Goal: Task Accomplishment & Management: Use online tool/utility

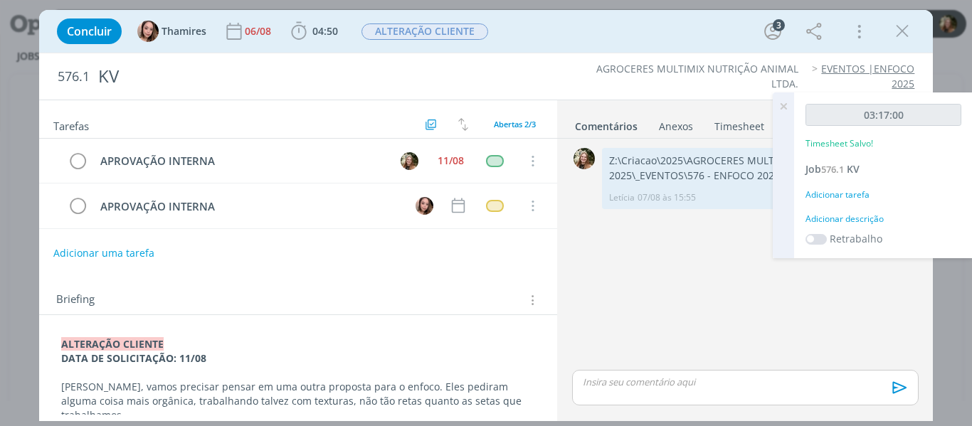
scroll to position [214, 0]
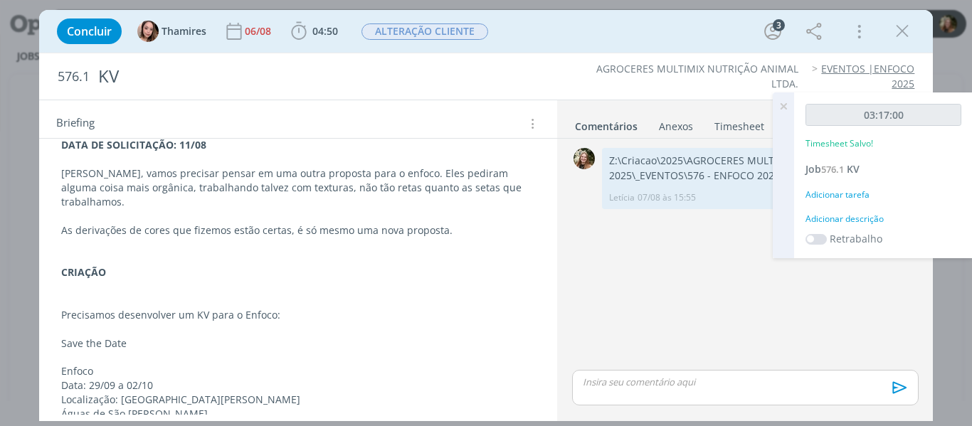
drag, startPoint x: 904, startPoint y: 33, endPoint x: 851, endPoint y: 65, distance: 61.6
click at [903, 33] on icon "dialog" at bounding box center [902, 31] width 21 height 21
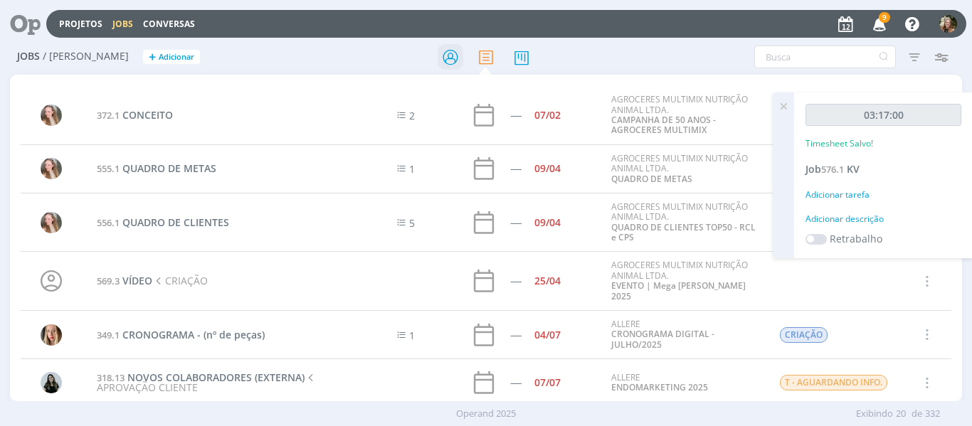
click at [447, 54] on icon at bounding box center [451, 57] width 26 height 28
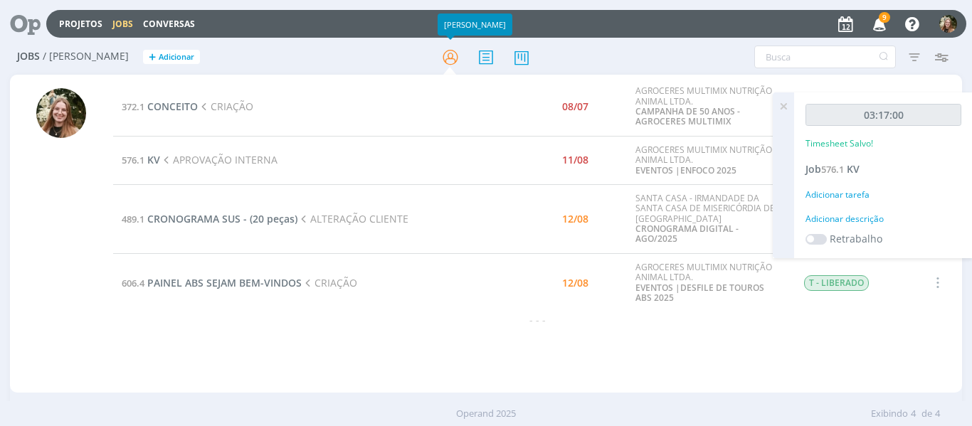
click at [209, 206] on td "489.1 CRONOGRAMA SUS - (20 peças) ALTERAÇÃO CLIENTE" at bounding box center [276, 218] width 326 height 69
click at [245, 276] on span "PAINEL ABS SEJAM BEM-VINDOS" at bounding box center [224, 283] width 154 height 14
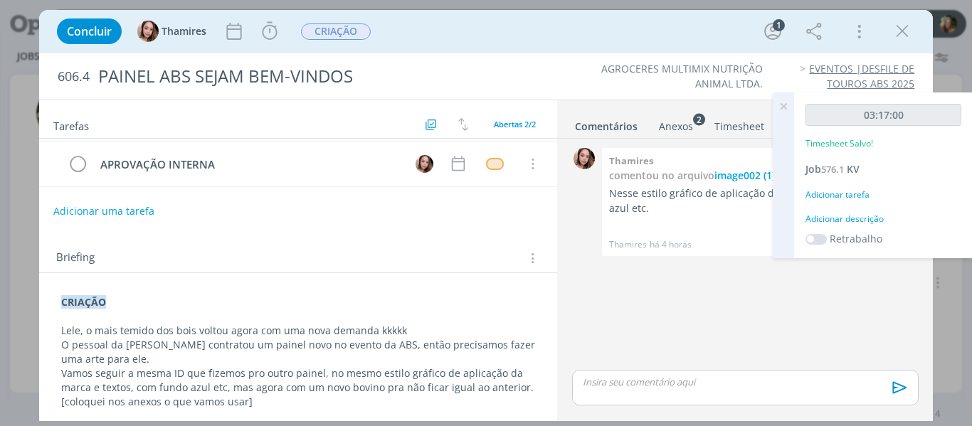
scroll to position [142, 0]
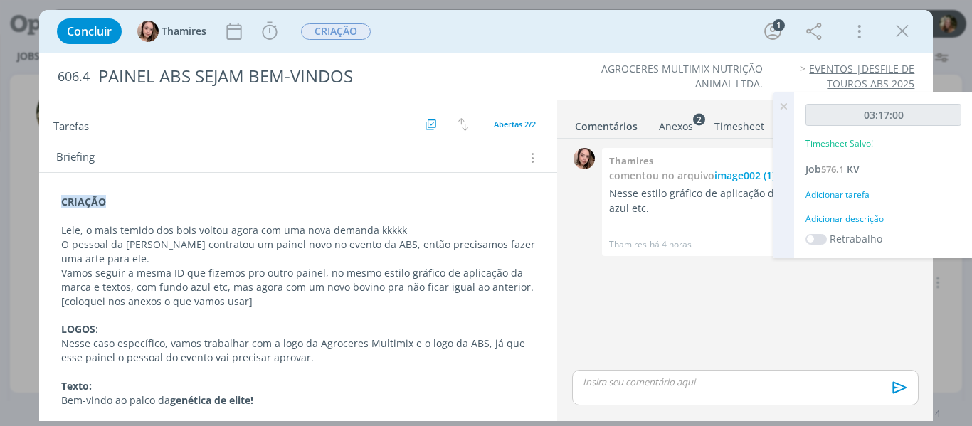
drag, startPoint x: 405, startPoint y: 227, endPoint x: 409, endPoint y: 242, distance: 15.5
click at [405, 227] on p "Lele, o mais temido dos bois voltou agora com uma nova demanda kkkkk" at bounding box center [298, 230] width 475 height 14
click at [245, 405] on span "🙂" at bounding box center [247, 402] width 14 height 14
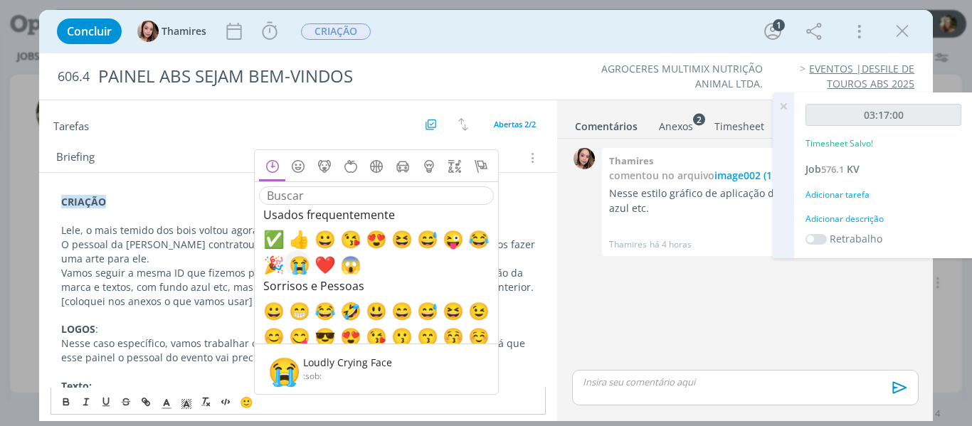
click at [298, 263] on span "😭" at bounding box center [297, 264] width 17 height 17
click at [299, 263] on span "😭" at bounding box center [297, 264] width 17 height 17
click at [302, 262] on span "😭" at bounding box center [297, 264] width 17 height 17
click at [530, 234] on div "CRIAÇÃO Lele, o mais temido dos bois voltou agora com uma nova demanda kkkkk ﻿ …" at bounding box center [299, 343] width 496 height 307
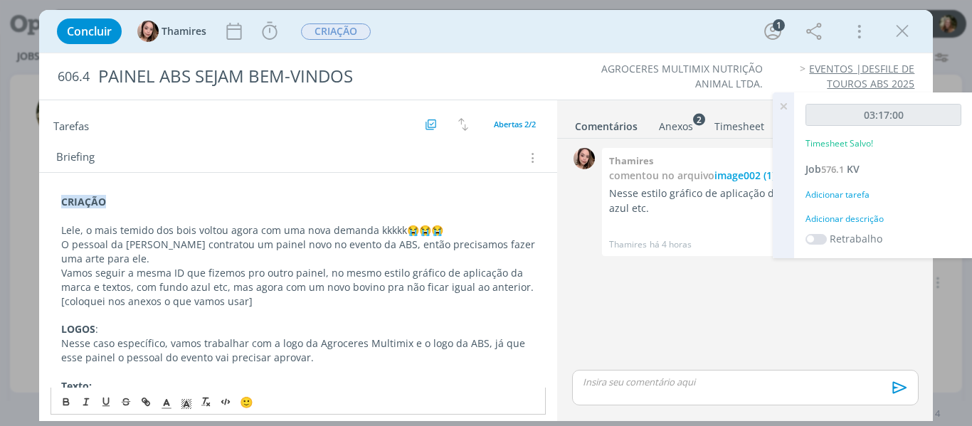
click at [456, 225] on p "Lele, o mais temido dos bois voltou agora com uma nova demanda kkkkk ﻿ 😭 ﻿ ﻿ 😭 …" at bounding box center [298, 230] width 475 height 14
click at [271, 298] on p "Vamos seguir a mesma ID que fizemos pro outro painel, no mesmo estilo gráfico d…" at bounding box center [298, 287] width 475 height 43
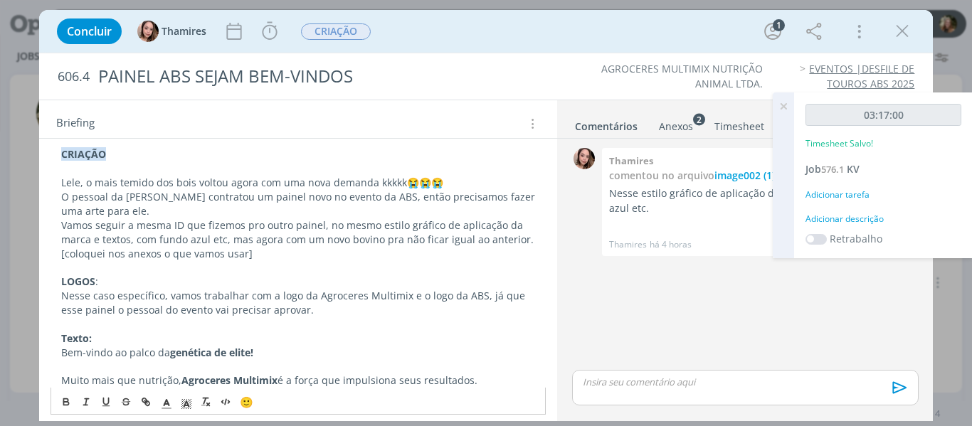
scroll to position [258, 0]
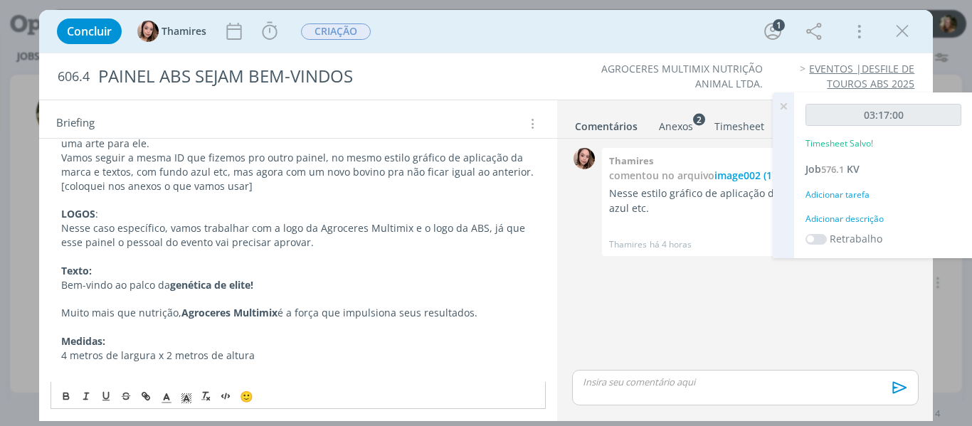
click at [443, 226] on p "Nesse caso específico, vamos trabalhar com a logo da Agroceres Multimix e o log…" at bounding box center [298, 235] width 475 height 28
click at [460, 227] on p "Nesse caso específico, vamos trabalhar com a logo da Agroceres Multimix e o log…" at bounding box center [298, 235] width 475 height 28
click at [444, 246] on p "Nesse caso específico, vamos trabalhar com a logo da Agroceres Multimix e o log…" at bounding box center [298, 235] width 475 height 28
click at [785, 109] on icon at bounding box center [784, 107] width 26 height 28
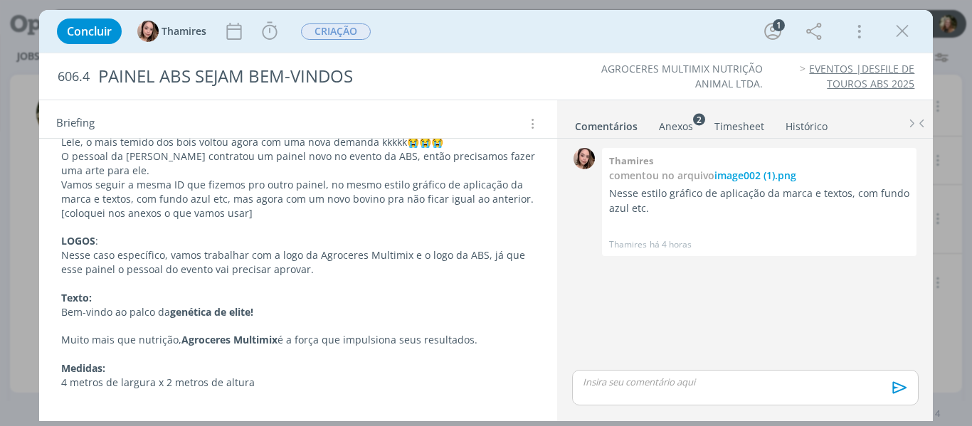
scroll to position [231, 0]
click at [757, 172] on span "image002 (1).png" at bounding box center [756, 176] width 82 height 14
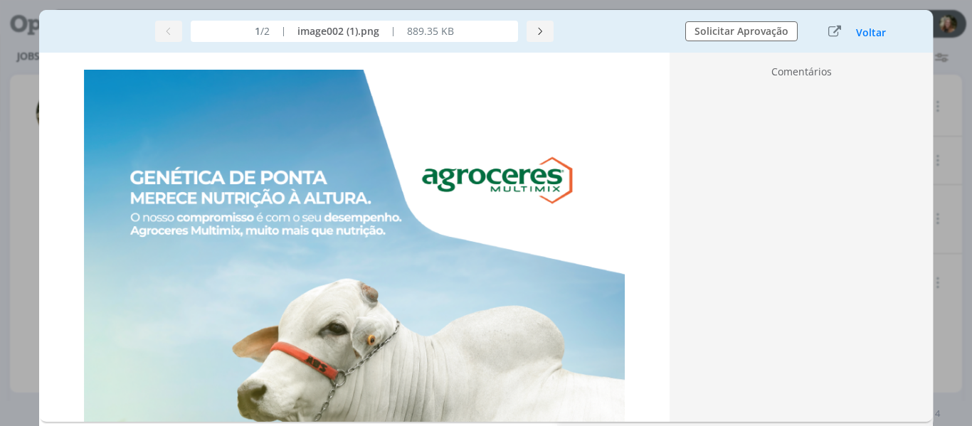
scroll to position [224, 0]
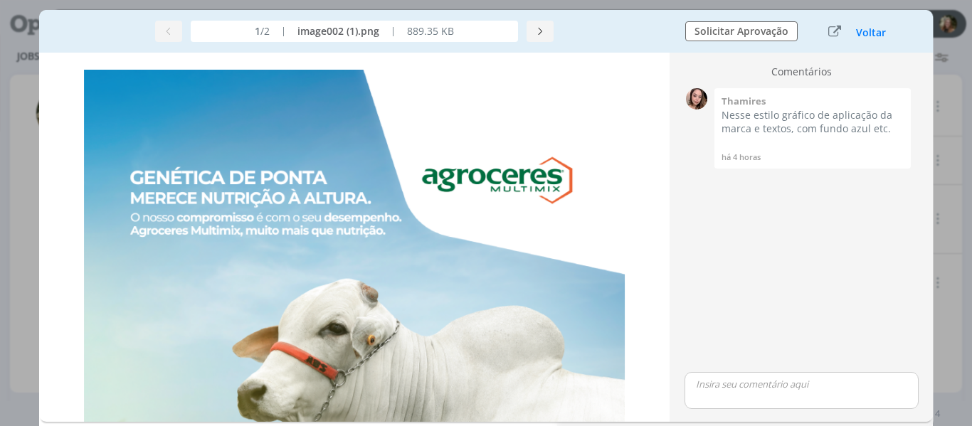
click at [688, 123] on div "0" at bounding box center [697, 128] width 36 height 80
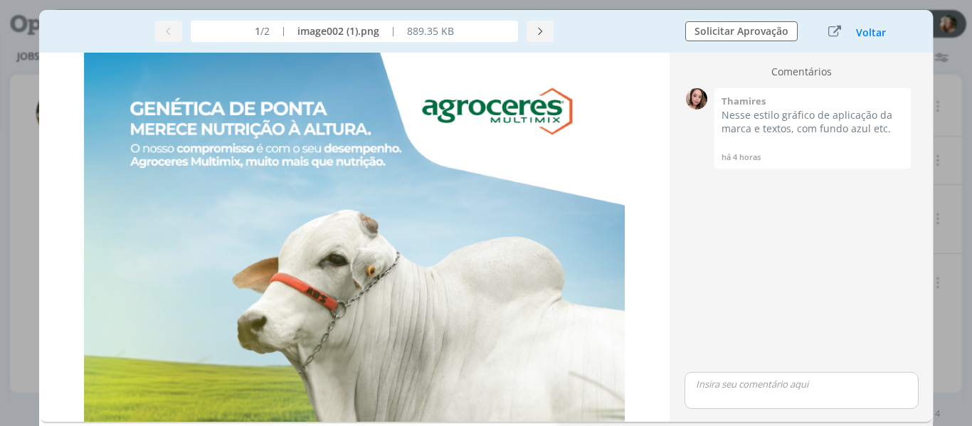
scroll to position [0, 0]
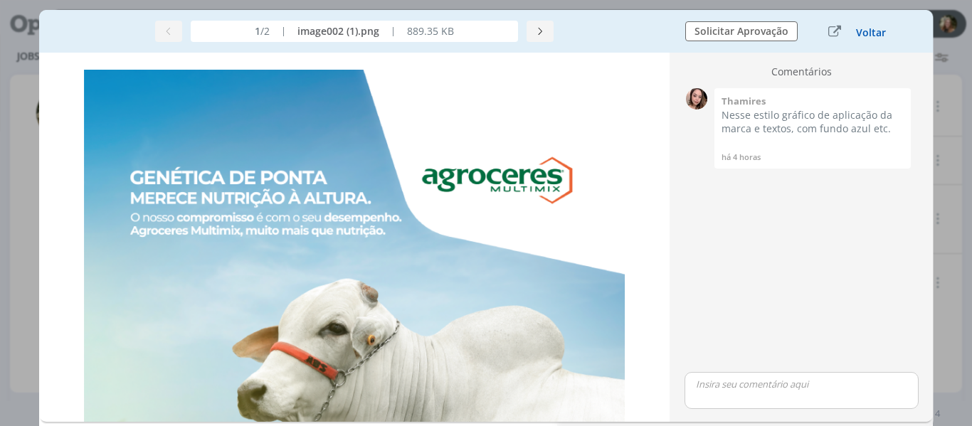
click at [869, 34] on button "Voltar" at bounding box center [871, 32] width 31 height 11
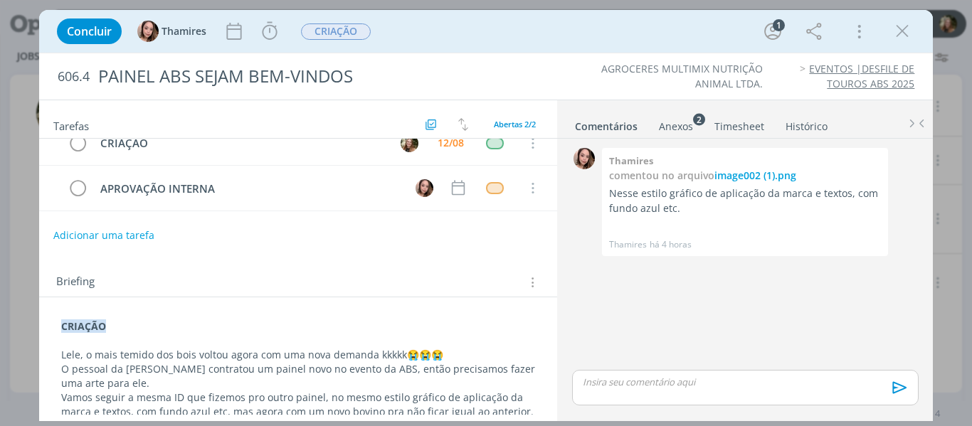
scroll to position [231, 0]
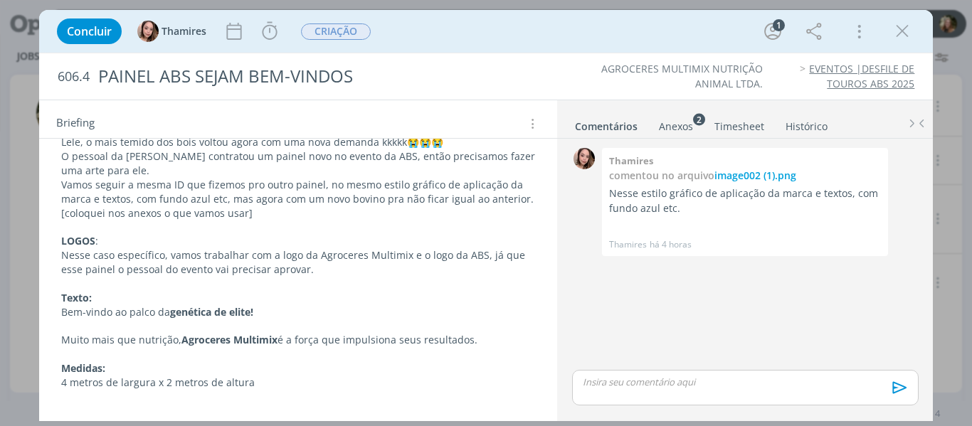
click at [685, 122] on div "Anexos 2" at bounding box center [676, 127] width 34 height 14
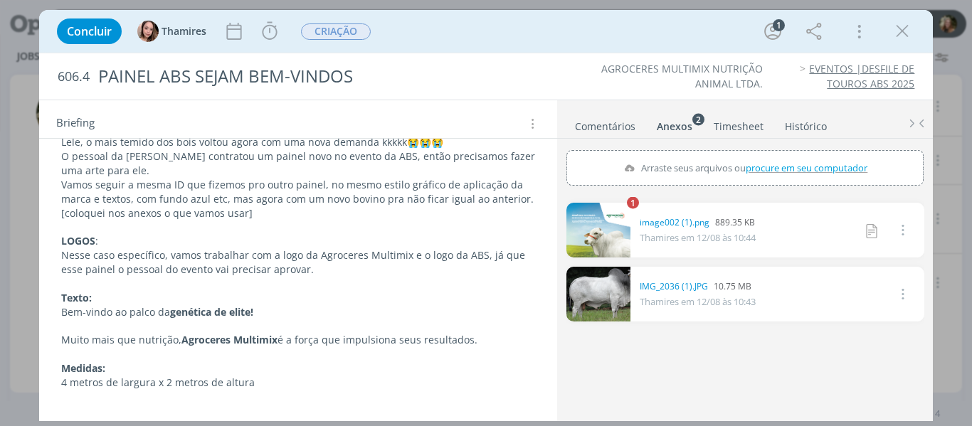
click at [608, 288] on link "dialog" at bounding box center [599, 294] width 64 height 55
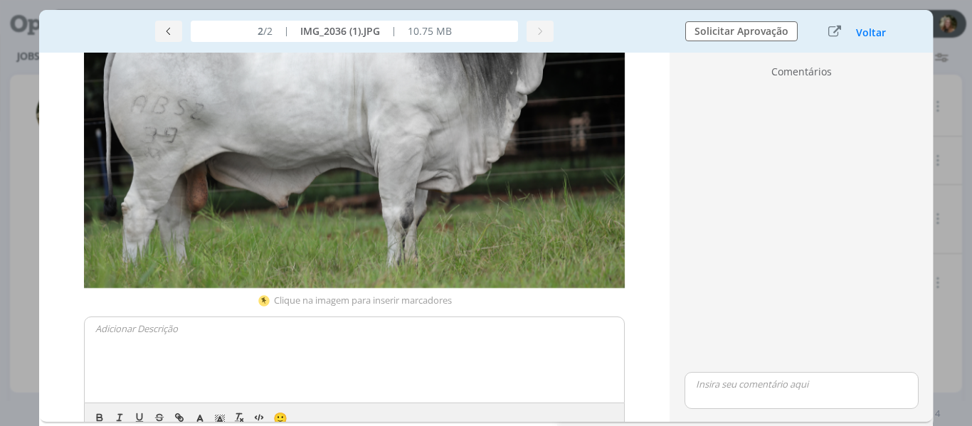
scroll to position [0, 0]
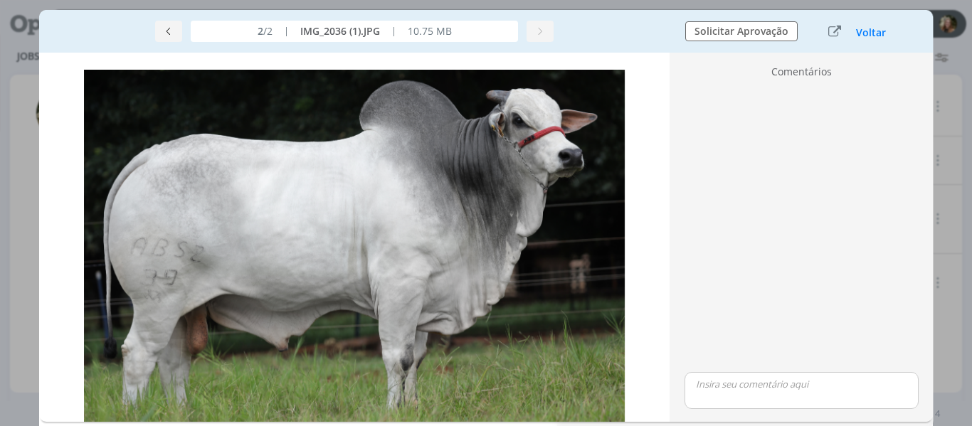
drag, startPoint x: 426, startPoint y: 186, endPoint x: 614, endPoint y: 158, distance: 190.1
click at [819, 188] on div "dialog" at bounding box center [801, 227] width 245 height 285
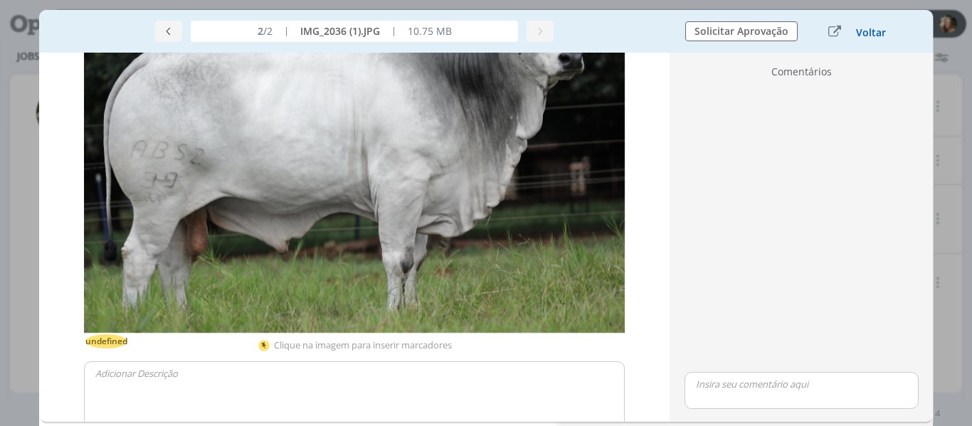
scroll to position [158, 0]
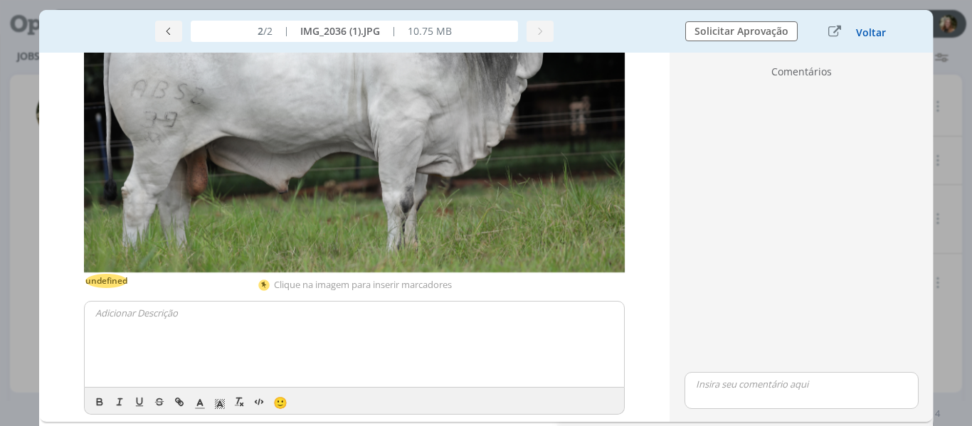
click at [880, 33] on button "Voltar" at bounding box center [871, 32] width 31 height 11
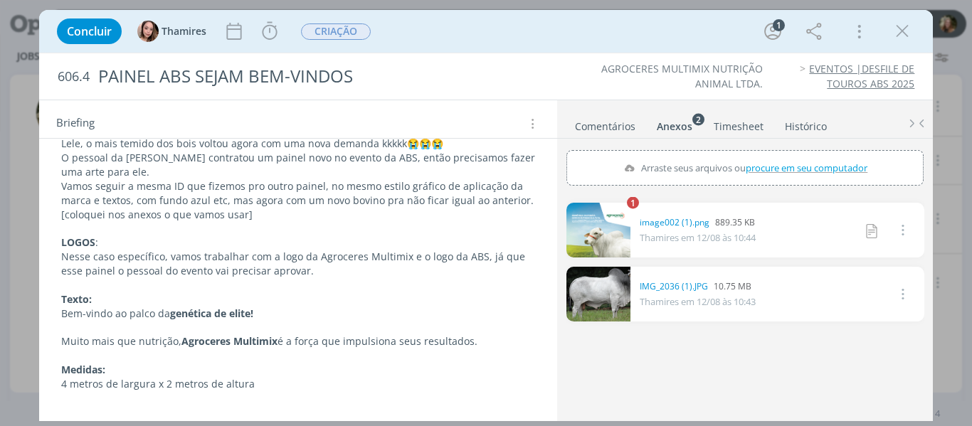
scroll to position [231, 0]
